Goal: Information Seeking & Learning: Compare options

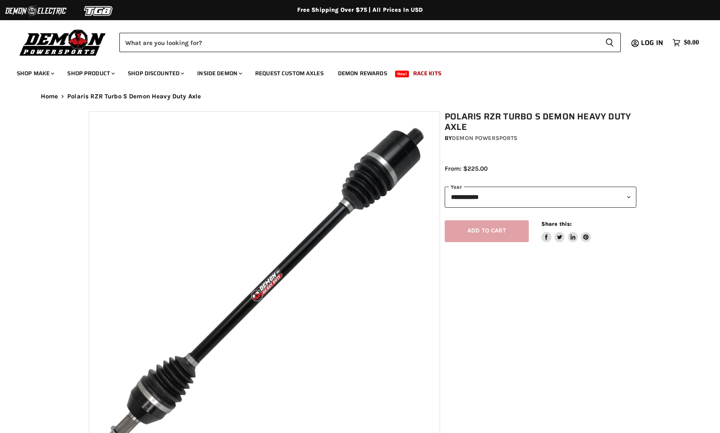
select select "******"
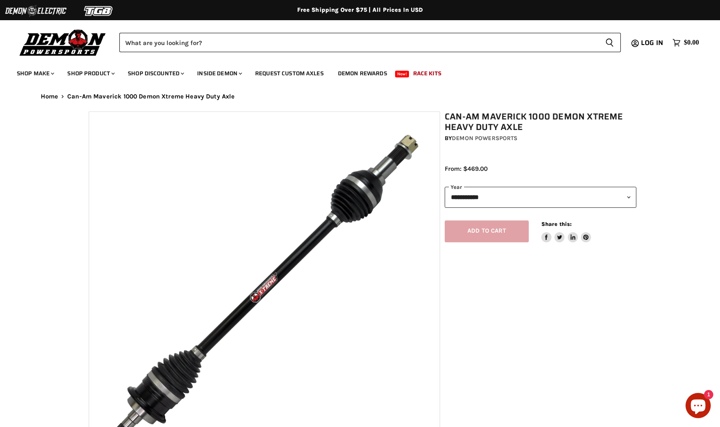
select select "******"
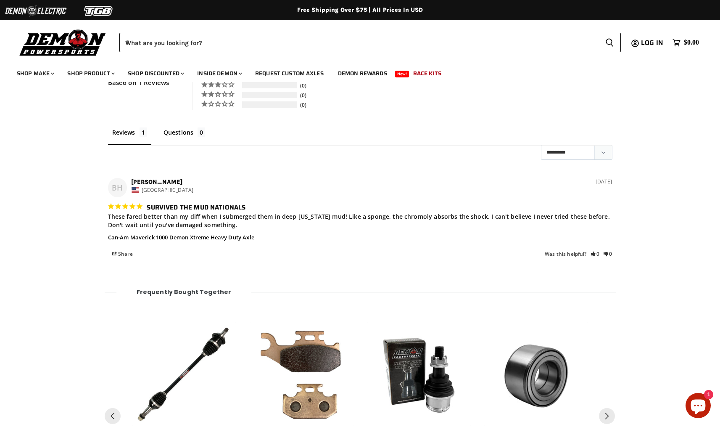
scroll to position [1179, 0]
